Goal: Book appointment/travel/reservation

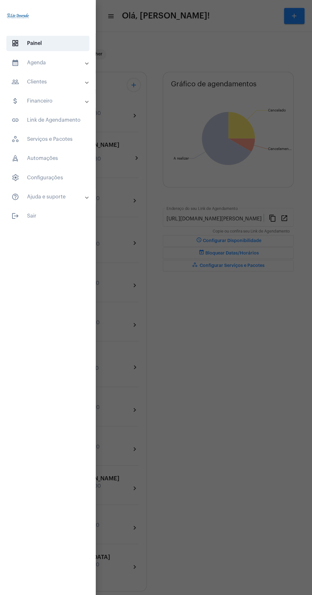
click at [64, 47] on span "dashboard Painel" at bounding box center [47, 43] width 83 height 15
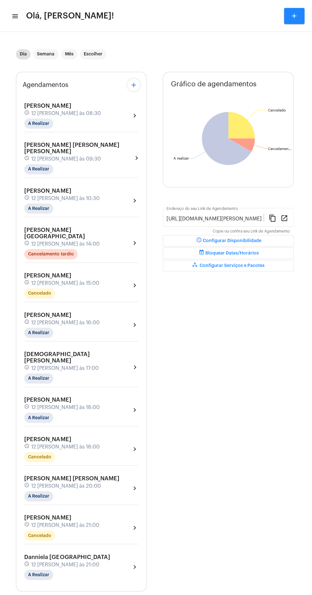
click at [16, 16] on mat-icon "menu" at bounding box center [14, 16] width 6 height 8
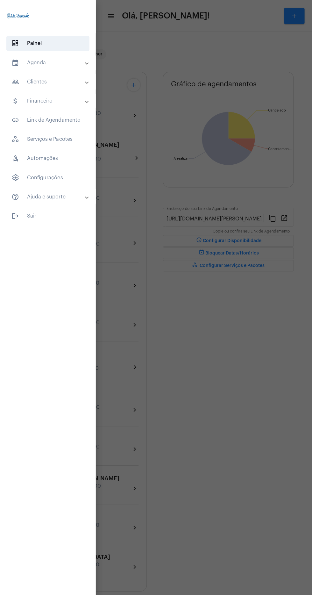
click at [59, 60] on mat-panel-title "calendar_month_outlined Agenda" at bounding box center [48, 63] width 74 height 8
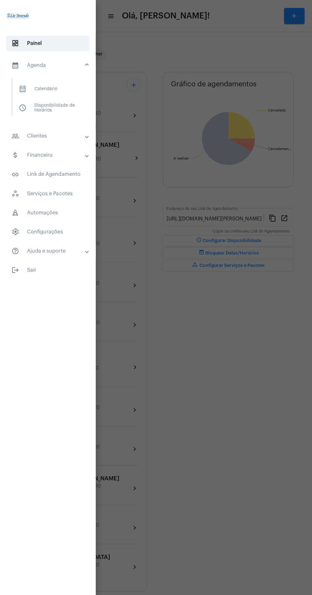
click at [52, 89] on span "calendar_month_outlined Calendário" at bounding box center [47, 88] width 67 height 15
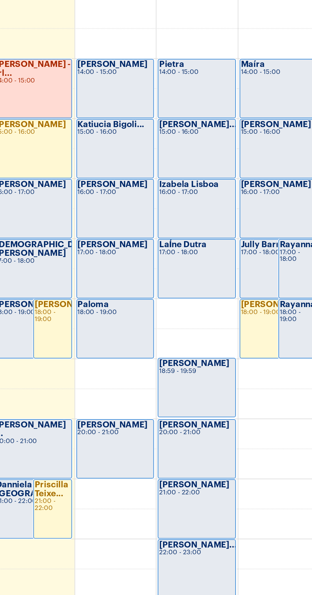
scroll to position [201, 0]
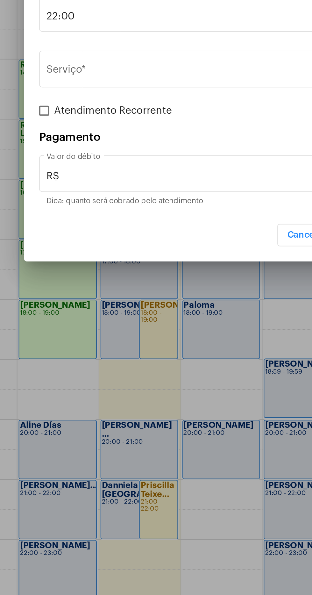
click at [151, 545] on div at bounding box center [156, 297] width 312 height 595
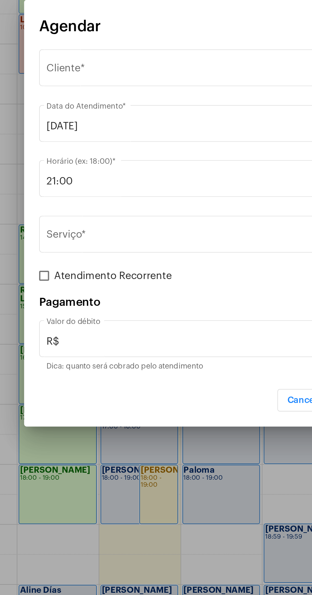
click at [89, 223] on span "Selecione o Cliente" at bounding box center [153, 225] width 162 height 6
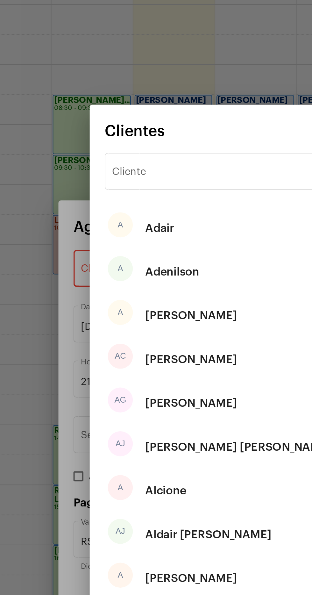
click at [138, 178] on input "Cliente" at bounding box center [152, 176] width 129 height 6
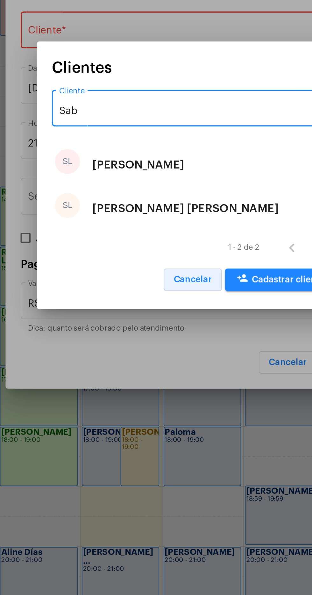
type input "Sab"
click at [156, 349] on span "Cancelar" at bounding box center [155, 350] width 19 height 4
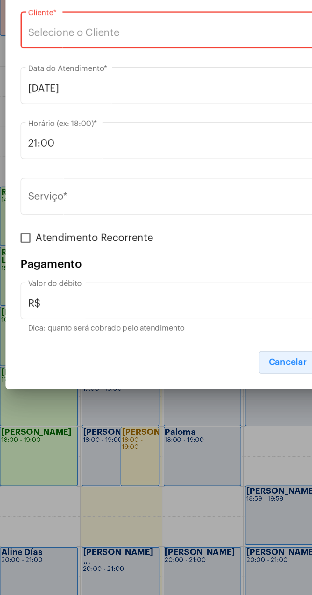
click at [202, 392] on span "Cancelar" at bounding box center [203, 392] width 19 height 4
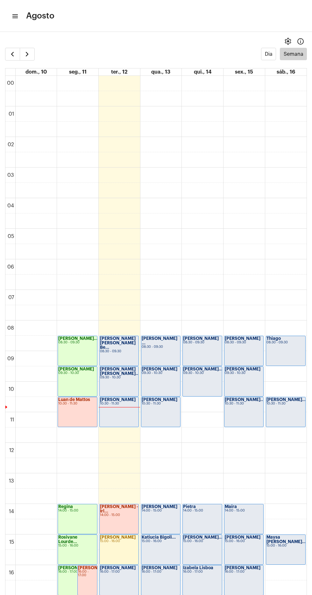
click at [14, 16] on mat-icon "menu" at bounding box center [14, 16] width 6 height 8
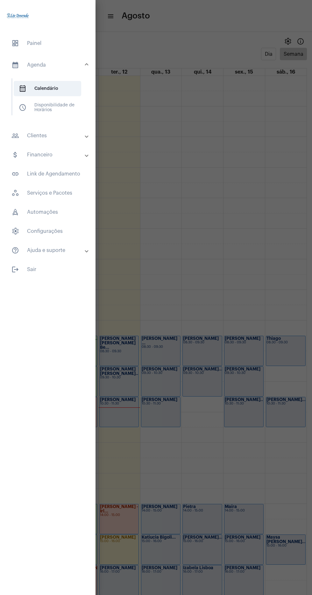
click at [48, 72] on mat-expansion-panel-header "calendar_month_outlined Agenda" at bounding box center [50, 65] width 92 height 20
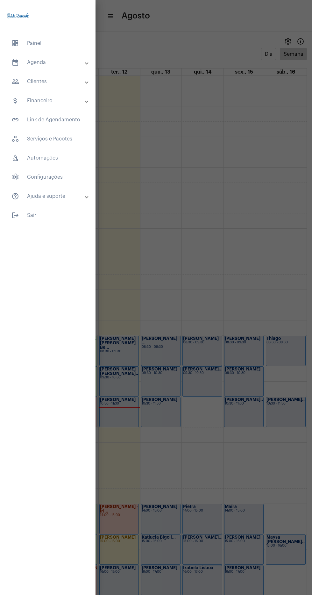
click at [69, 81] on mat-panel-title "people_outline Clientes" at bounding box center [48, 82] width 74 height 8
click at [62, 113] on span "people_outline Meus Clientes" at bounding box center [47, 108] width 67 height 15
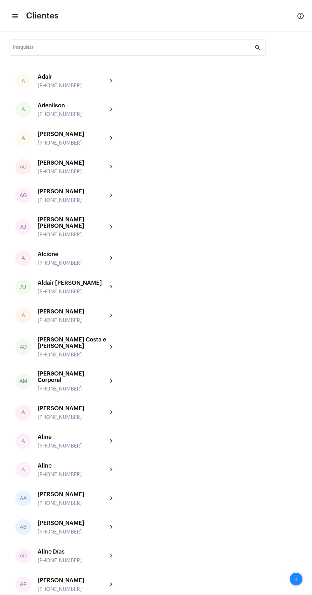
click at [98, 27] on mat-toolbar "menu Clientes info_outlined" at bounding box center [156, 16] width 312 height 32
click at [78, 50] on input "Pesquisar" at bounding box center [134, 48] width 242 height 5
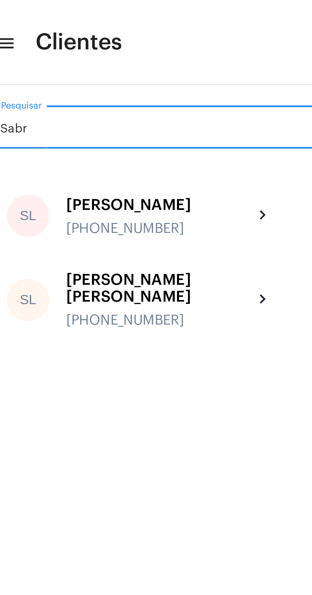
type input "Sabri"
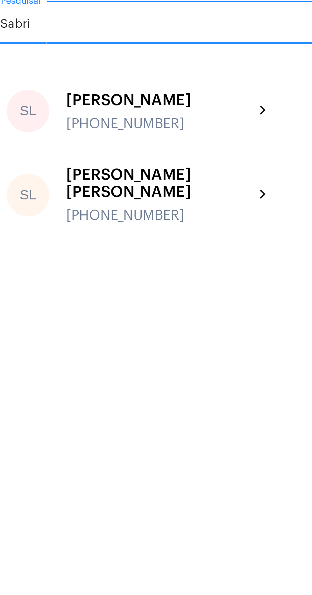
click at [94, 117] on div "[PHONE_NUMBER]" at bounding box center [73, 120] width 70 height 6
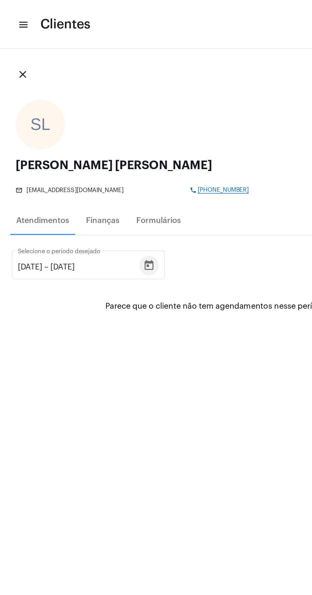
click at [103, 167] on button "Open calendar" at bounding box center [96, 172] width 13 height 13
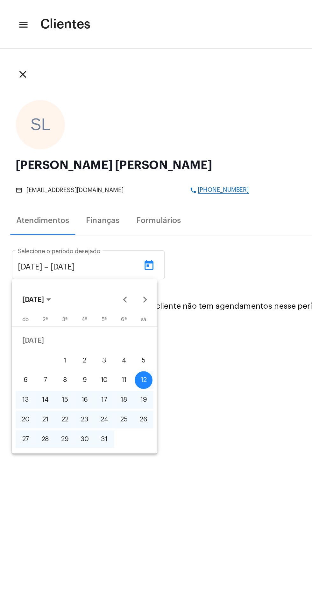
click at [147, 301] on div at bounding box center [156, 297] width 312 height 595
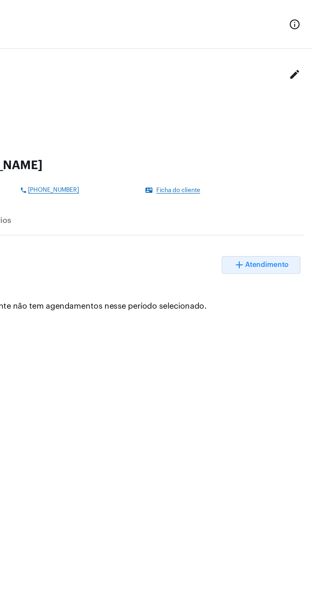
click at [282, 173] on span "Atendimento" at bounding box center [283, 171] width 28 height 4
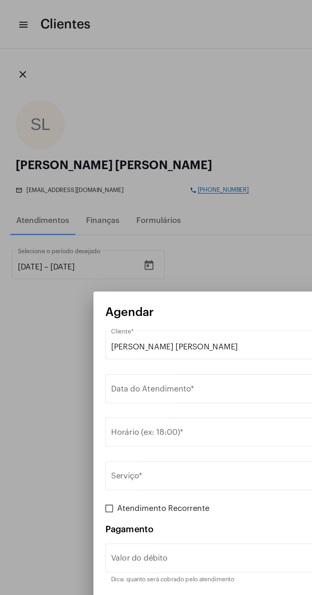
click at [140, 253] on input "Data do Atendimento *" at bounding box center [156, 253] width 168 height 6
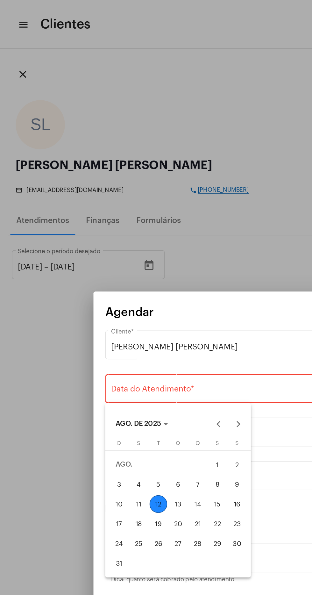
click at [117, 324] on div "13" at bounding box center [114, 326] width 11 height 11
type input "[DATE]"
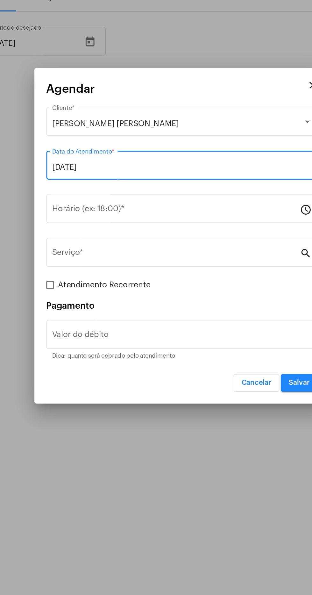
click at [133, 280] on input "Horário (ex: 18:00) *" at bounding box center [152, 281] width 160 height 6
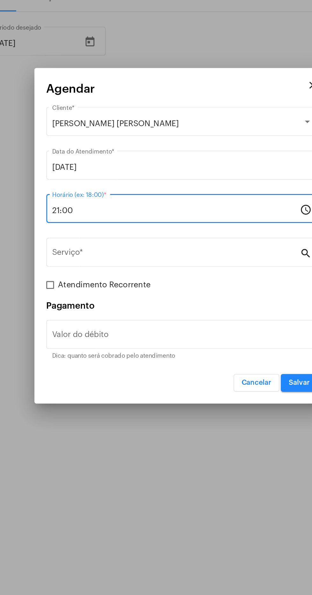
type input "21:00"
click at [150, 309] on input "Serviço *" at bounding box center [152, 310] width 160 height 6
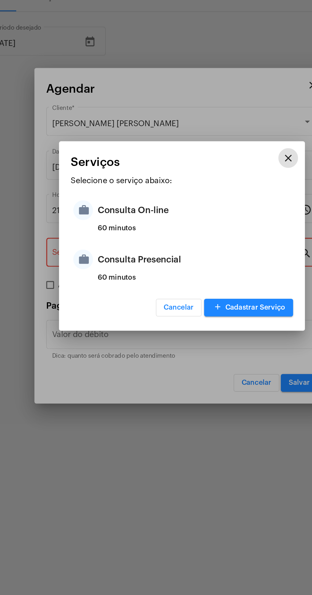
click at [173, 316] on div "Consulta Presencial" at bounding box center [164, 312] width 125 height 19
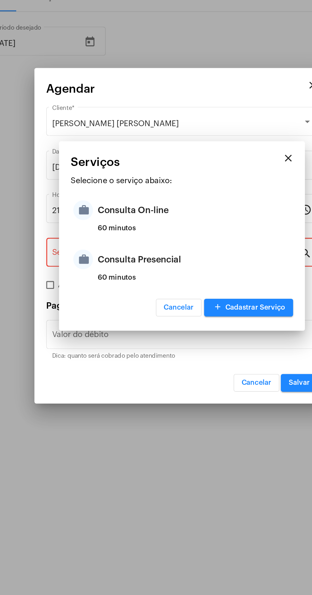
type input "Consulta Presencial"
type input "R$ 150"
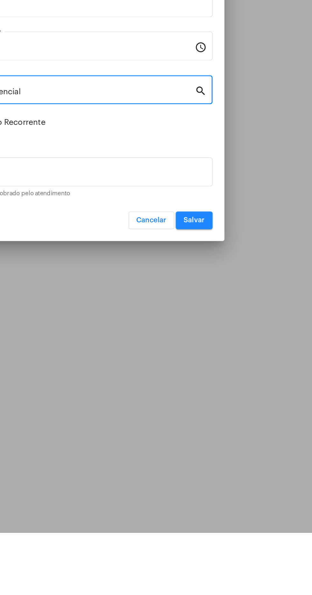
click at [236, 398] on button "Salvar" at bounding box center [232, 392] width 24 height 11
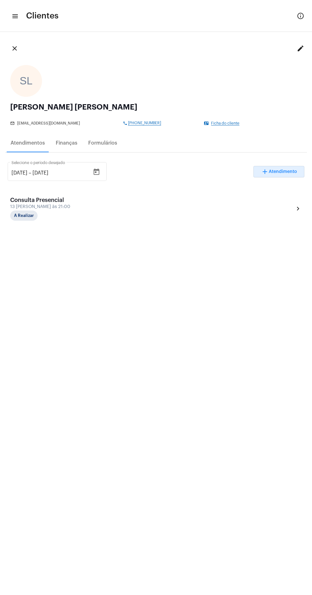
click at [12, 16] on mat-icon "menu" at bounding box center [14, 16] width 6 height 8
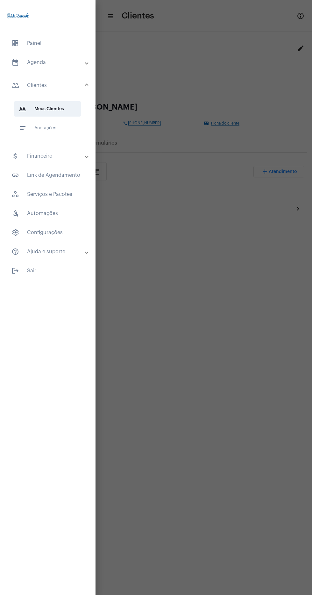
click at [47, 69] on mat-expansion-panel-header "calendar_month_outlined Agenda" at bounding box center [50, 62] width 92 height 15
click at [70, 91] on span "calendar_month_outlined Calendário" at bounding box center [47, 88] width 67 height 15
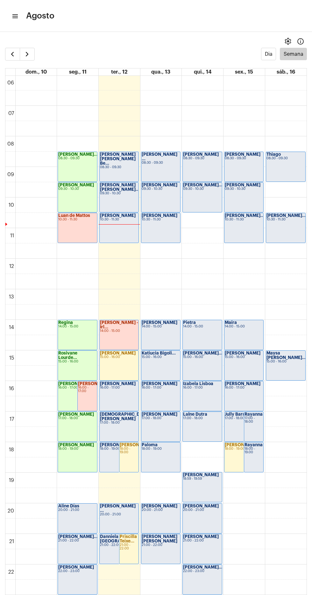
scroll to position [201, 0]
